Goal: Information Seeking & Learning: Learn about a topic

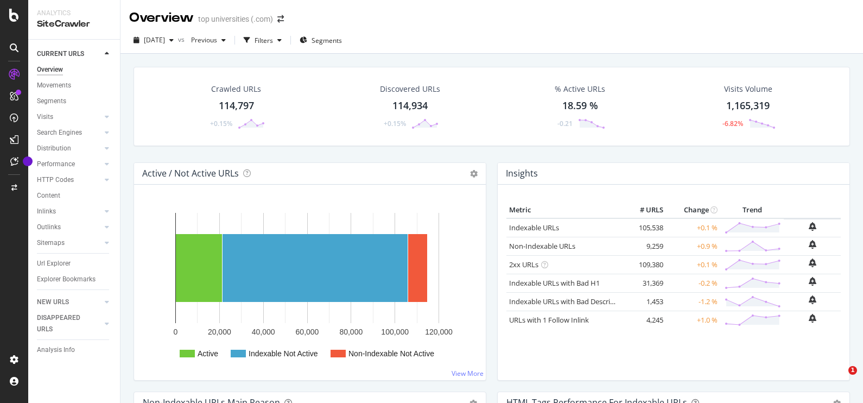
click at [174, 37] on icon "button" at bounding box center [171, 40] width 4 height 7
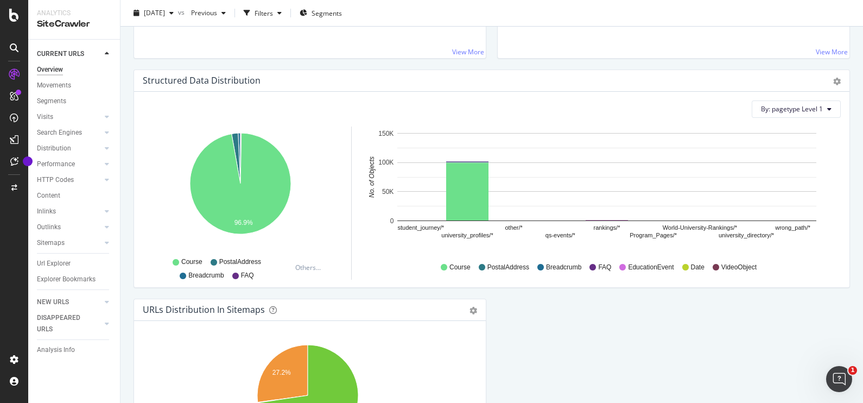
scroll to position [1005, 0]
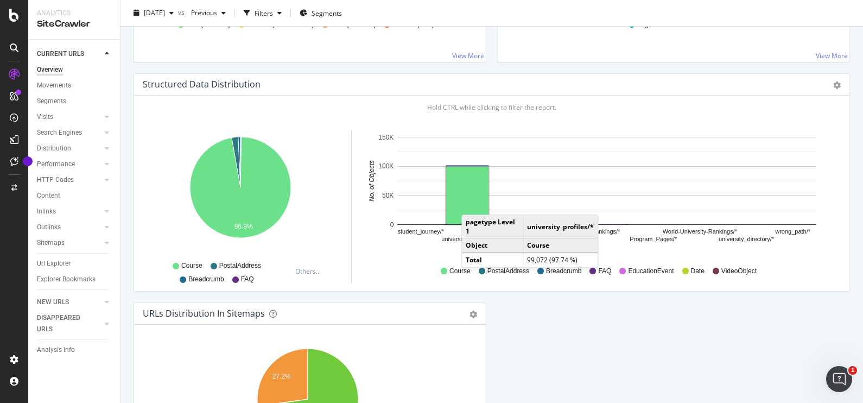
click at [472, 202] on rect "A chart." at bounding box center [467, 196] width 42 height 58
